Goal: Information Seeking & Learning: Learn about a topic

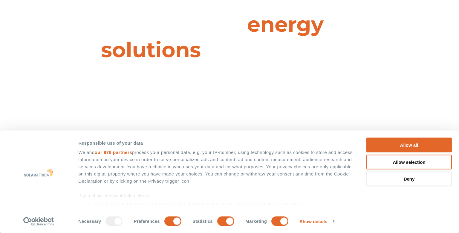
scroll to position [48, 0]
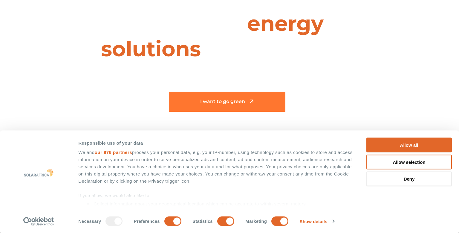
click at [266, 101] on span "I want to go green" at bounding box center [227, 101] width 117 height 5
click at [252, 101] on icon at bounding box center [252, 101] width 6 height 6
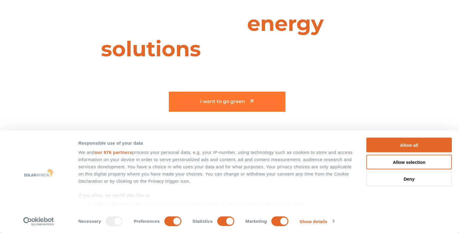
click at [252, 101] on icon at bounding box center [252, 101] width 6 height 6
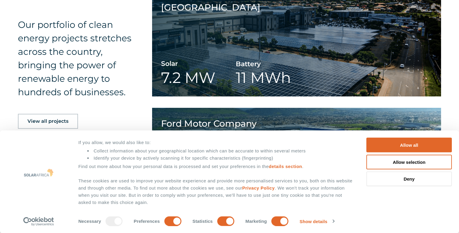
scroll to position [689, 0]
click at [66, 121] on span "View all projects" at bounding box center [48, 121] width 41 height 5
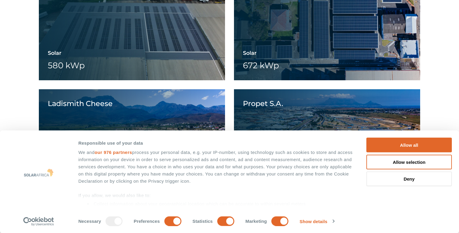
scroll to position [621, 0]
